Goal: Task Accomplishment & Management: Use online tool/utility

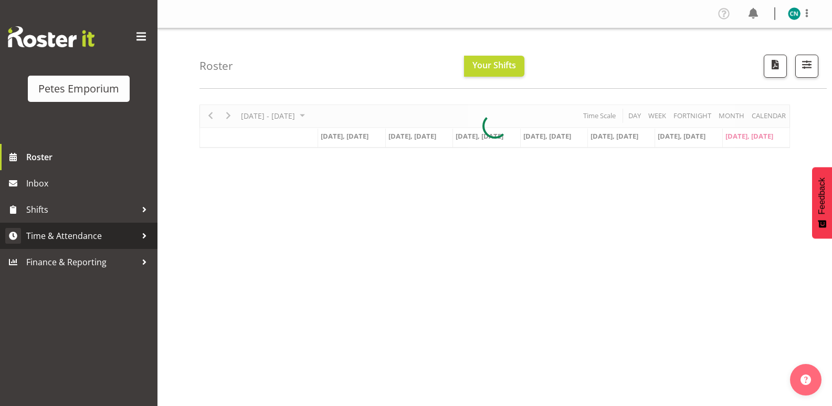
click at [70, 228] on span "Time & Attendance" at bounding box center [81, 236] width 110 height 16
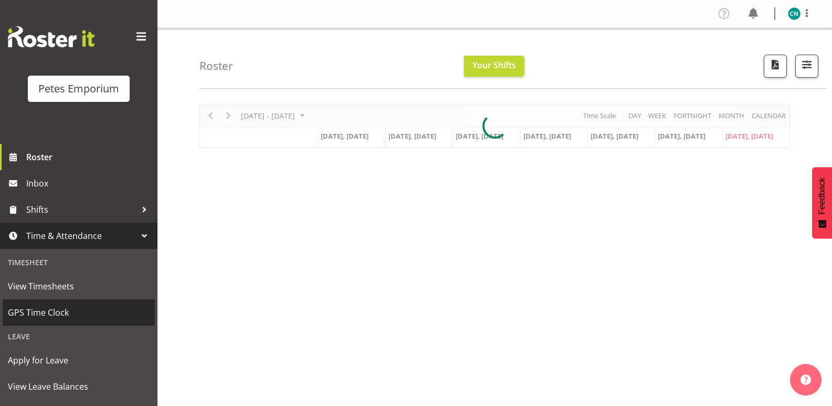
click at [46, 306] on span "GPS Time Clock" at bounding box center [79, 313] width 142 height 16
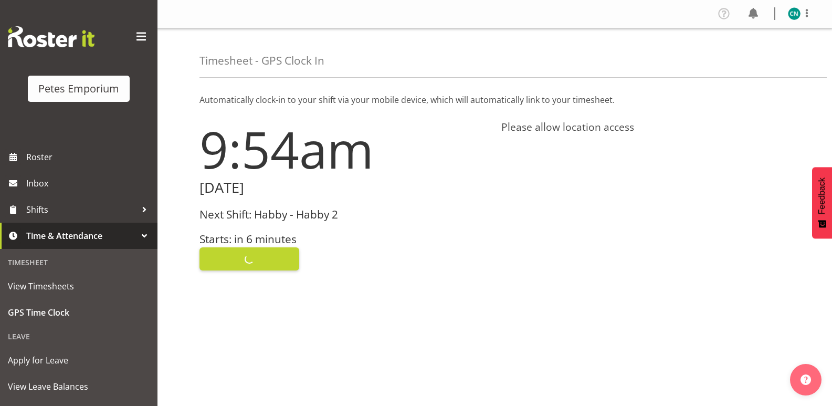
click at [262, 218] on h3 "Next Shift: Habby - Habby 2" at bounding box center [344, 214] width 289 height 12
click at [271, 255] on div "Clock In" at bounding box center [344, 257] width 289 height 25
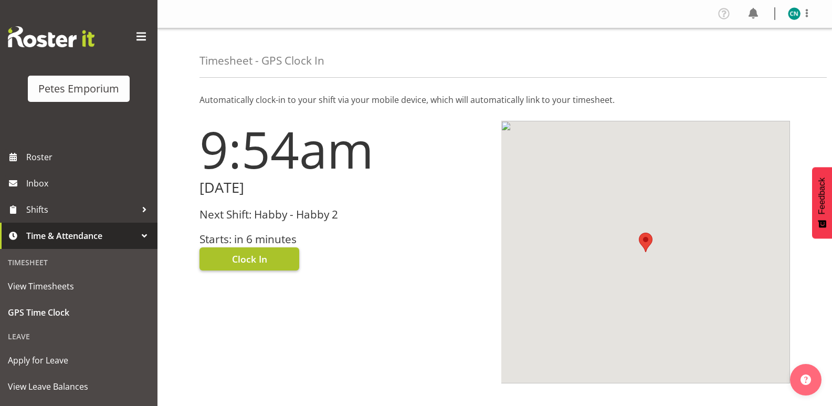
click at [247, 250] on button "Clock In" at bounding box center [250, 258] width 100 height 23
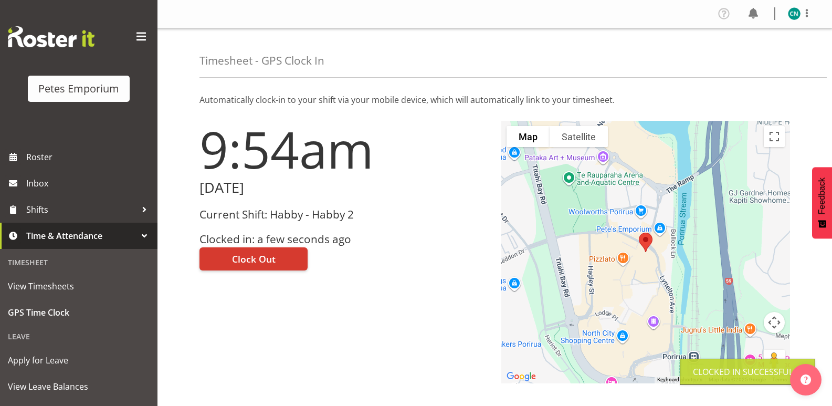
click at [798, 13] on img at bounding box center [794, 13] width 13 height 13
click at [737, 51] on link "Log Out" at bounding box center [763, 55] width 101 height 19
